Goal: Transaction & Acquisition: Subscribe to service/newsletter

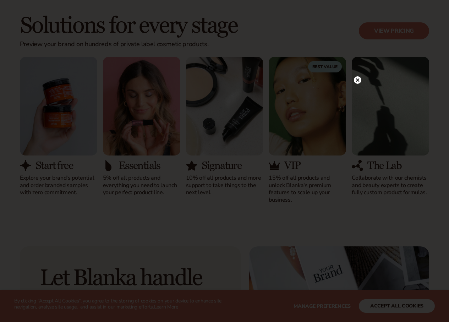
scroll to position [730, 0]
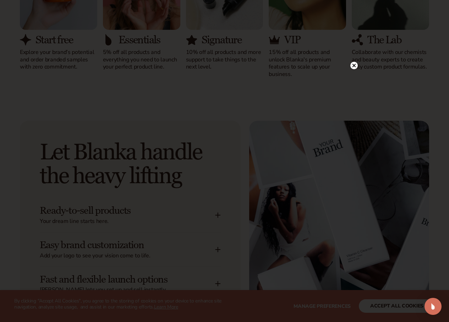
click at [351, 66] on circle at bounding box center [353, 65] width 7 height 7
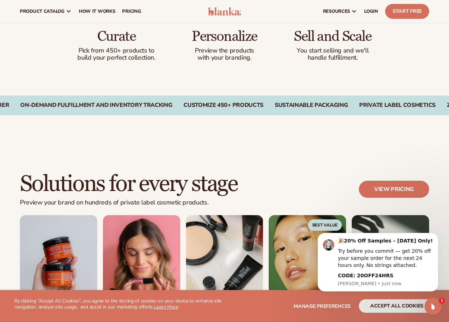
scroll to position [410, 0]
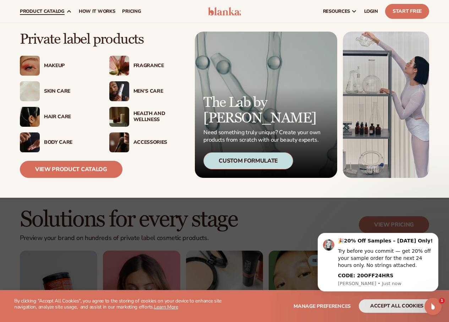
click at [42, 12] on span "product catalog" at bounding box center [42, 12] width 45 height 6
click at [56, 65] on div "Makeup" at bounding box center [69, 66] width 51 height 6
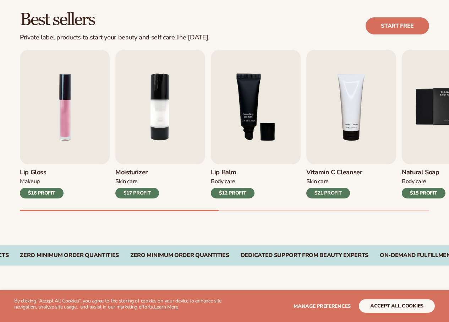
scroll to position [213, 0]
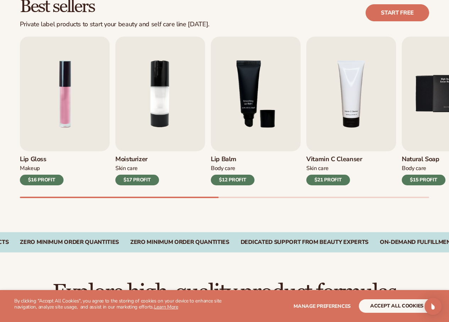
click at [138, 180] on div "$17 PROFIT" at bounding box center [137, 180] width 44 height 11
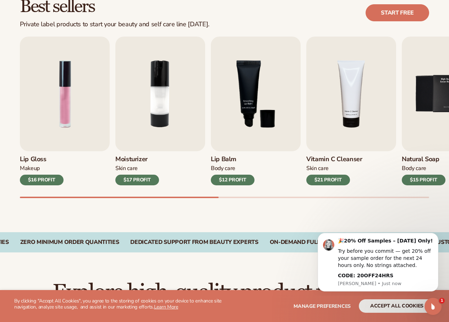
scroll to position [0, 0]
click at [161, 133] on img "2 / 9" at bounding box center [160, 94] width 90 height 115
click at [440, 234] on button "Dismiss notification" at bounding box center [436, 234] width 9 height 9
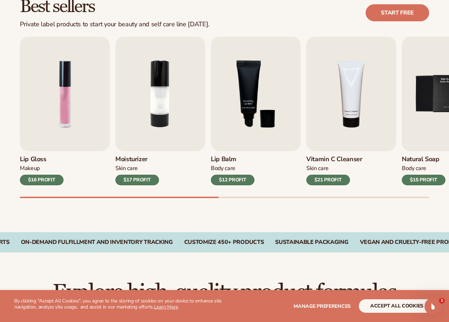
click at [147, 185] on div "$17 PROFIT" at bounding box center [137, 180] width 44 height 11
click at [147, 182] on div "$17 PROFIT" at bounding box center [137, 180] width 44 height 11
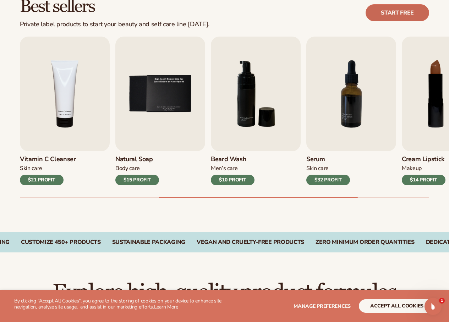
click at [401, 7] on link "Start free" at bounding box center [398, 12] width 64 height 17
